Goal: Browse casually

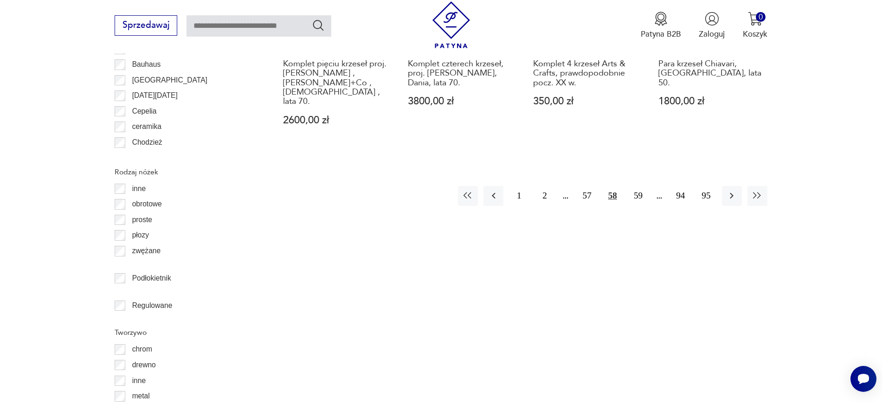
scroll to position [1236, 0]
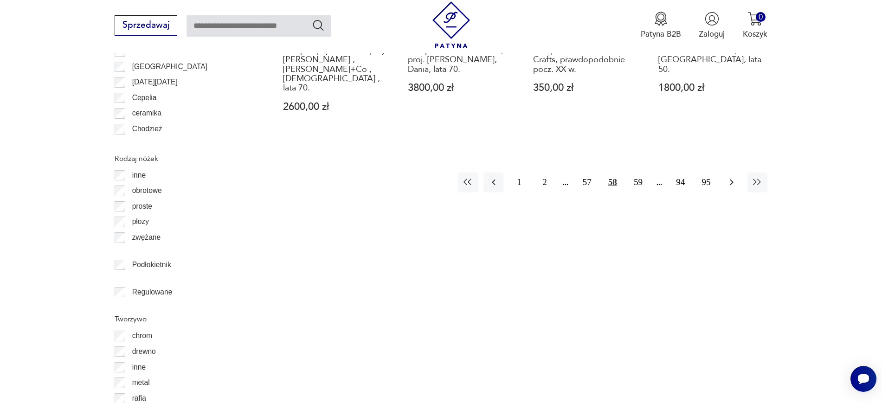
click at [735, 173] on button "button" at bounding box center [732, 183] width 20 height 20
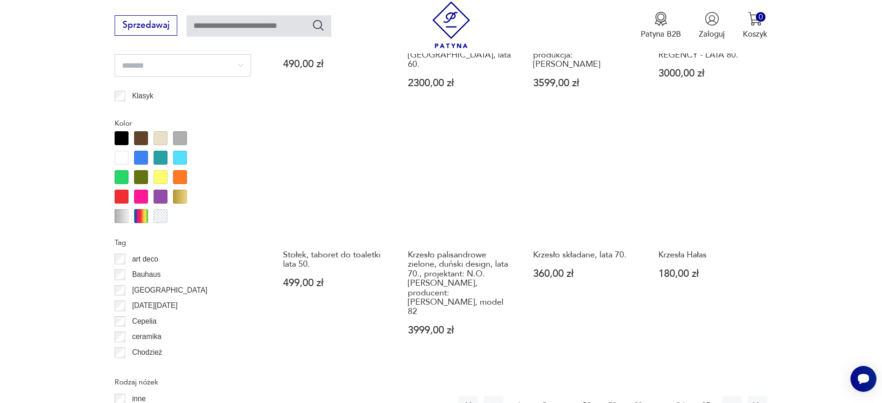
scroll to position [1017, 0]
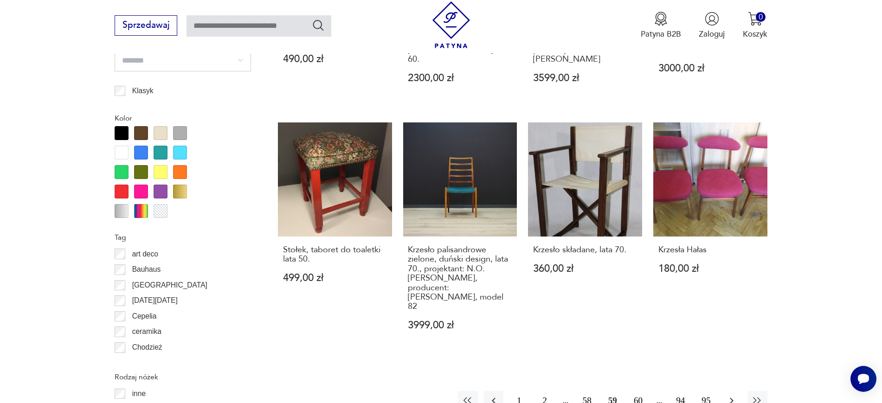
click at [731, 395] on icon "button" at bounding box center [731, 400] width 11 height 11
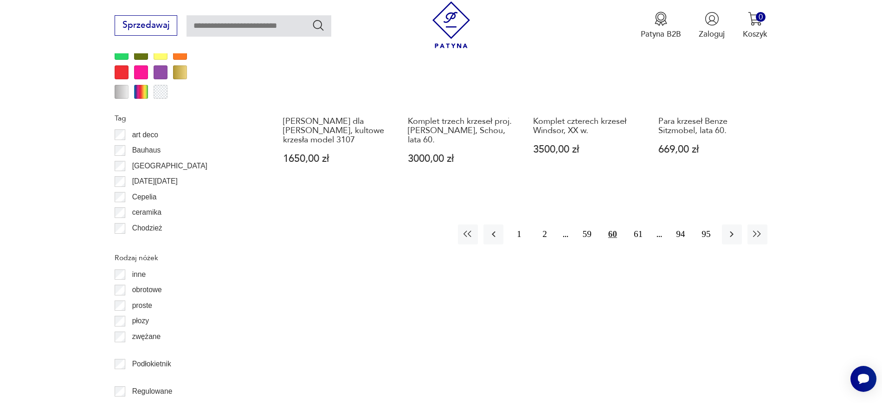
scroll to position [1139, 0]
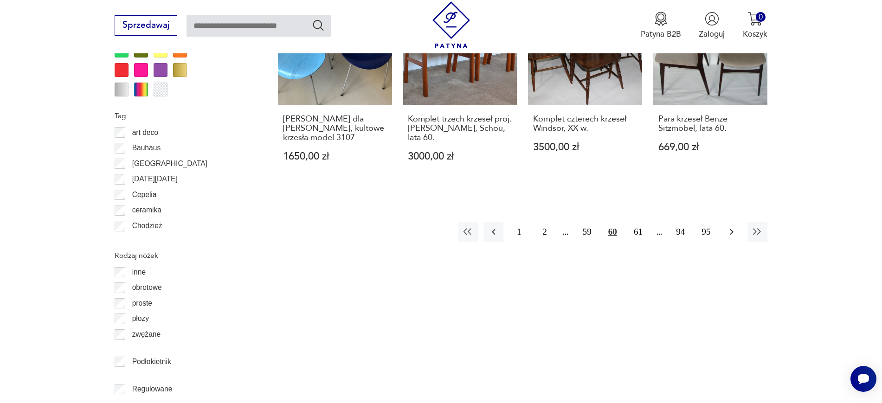
click at [738, 222] on button "button" at bounding box center [732, 232] width 20 height 20
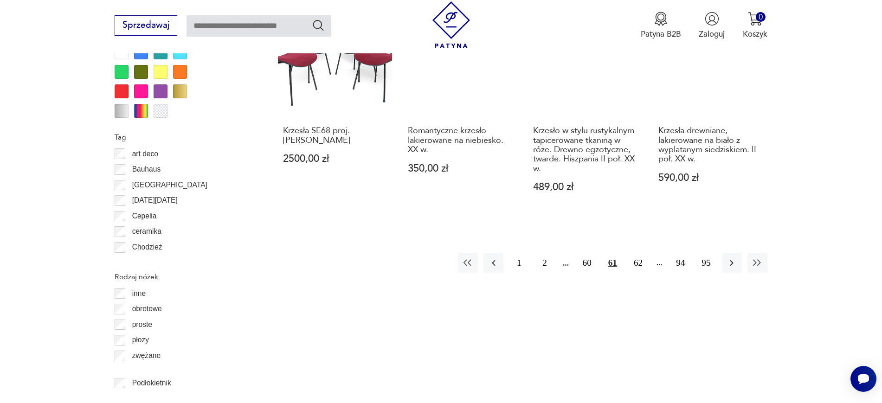
scroll to position [1134, 0]
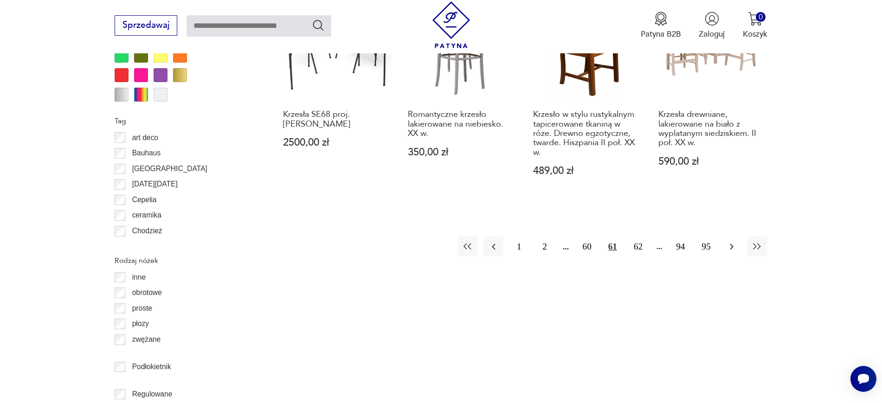
click at [730, 241] on icon "button" at bounding box center [731, 246] width 11 height 11
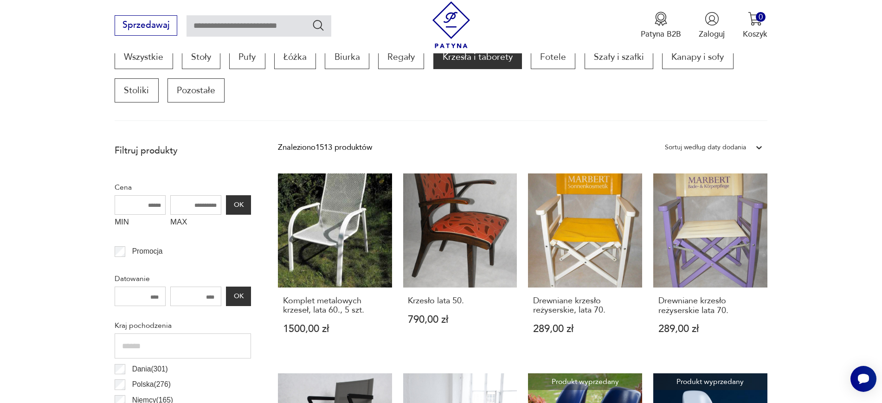
scroll to position [548, 0]
